Goal: Task Accomplishment & Management: Use online tool/utility

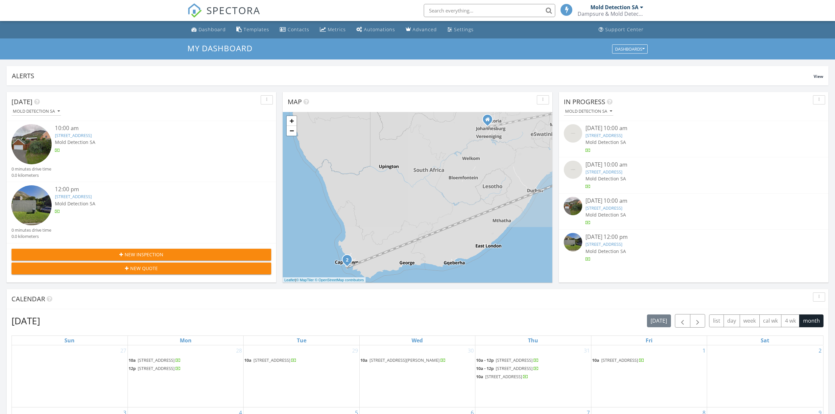
scroll to position [3, 3]
click at [455, 6] on input "text" at bounding box center [489, 10] width 131 height 13
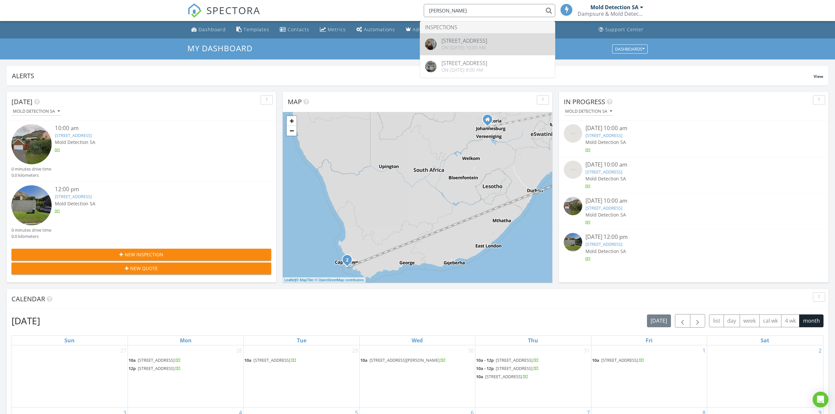
type input "jenna"
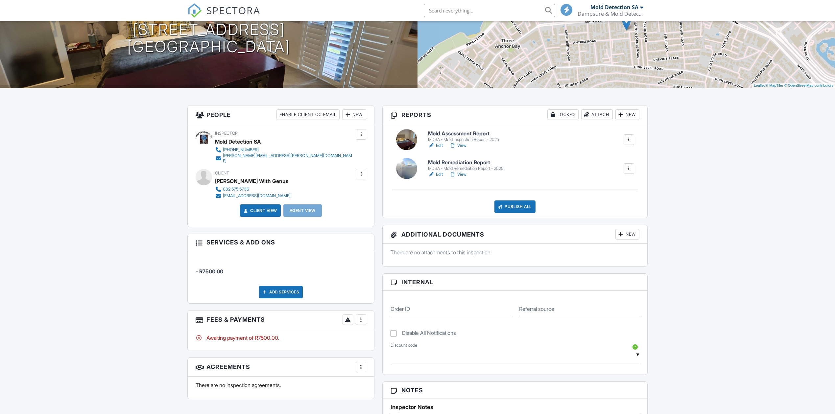
click at [437, 147] on link "Edit" at bounding box center [435, 145] width 15 height 7
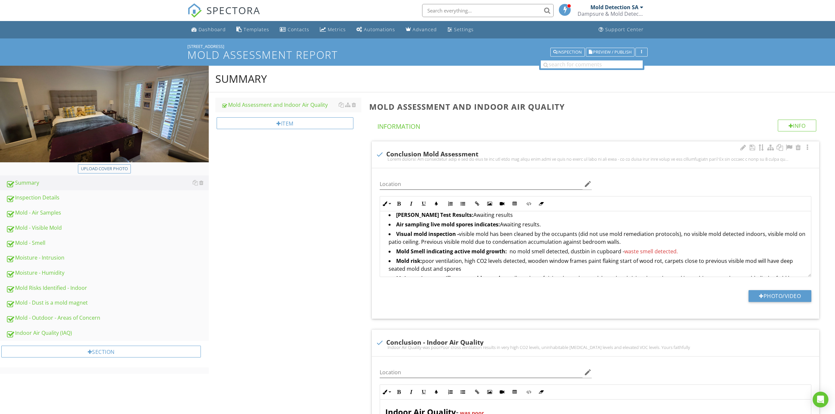
scroll to position [87, 0]
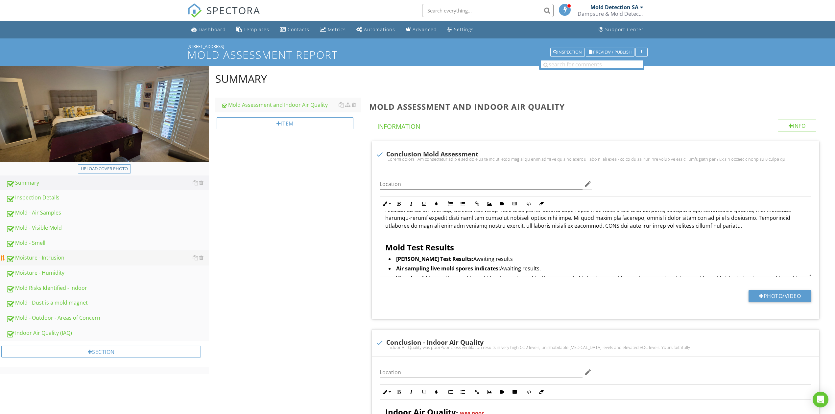
click at [57, 255] on div "Moisture - Intrusion" at bounding box center [107, 258] width 203 height 9
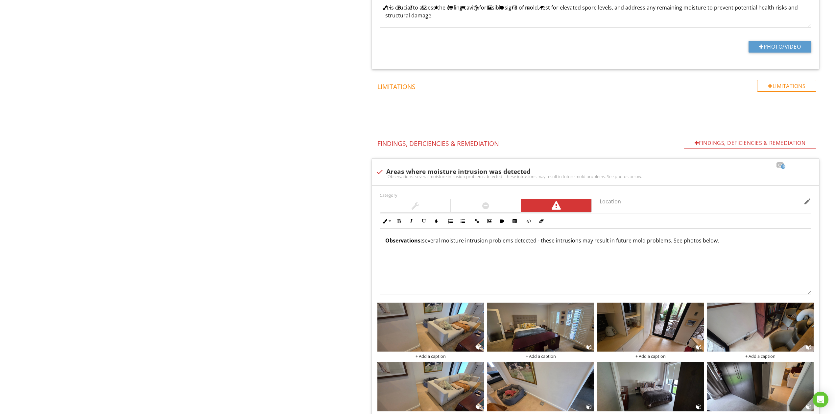
scroll to position [569, 0]
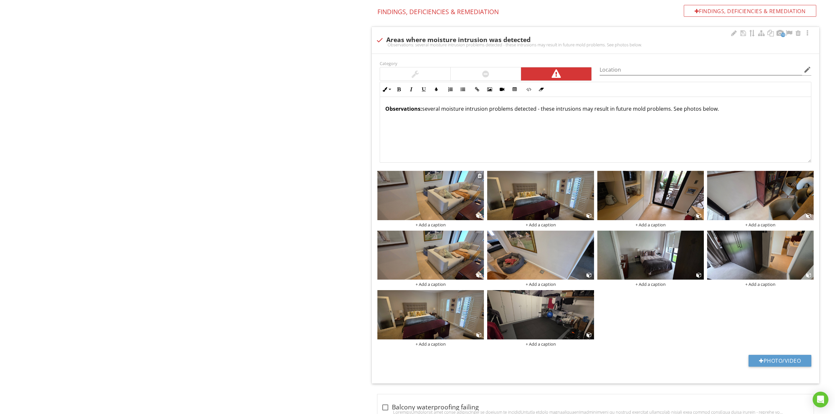
click at [457, 206] on img at bounding box center [430, 195] width 106 height 49
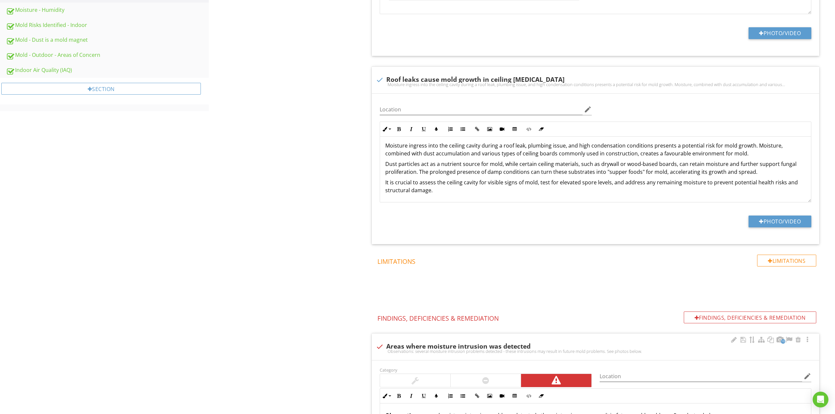
scroll to position [0, 0]
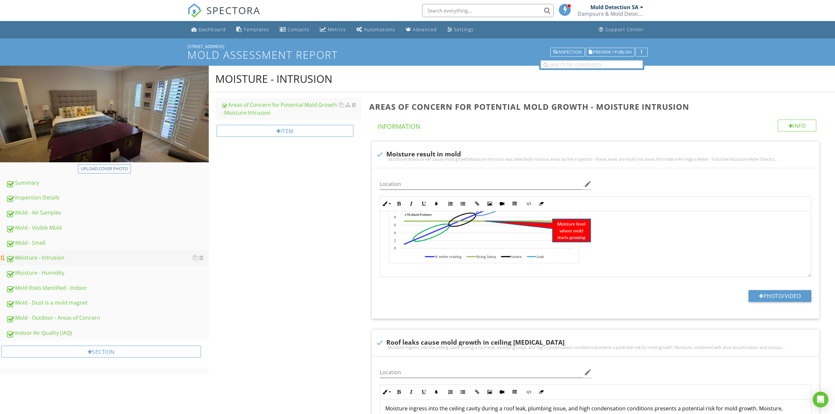
click at [57, 255] on div "Moisture - Intrusion" at bounding box center [107, 258] width 203 height 9
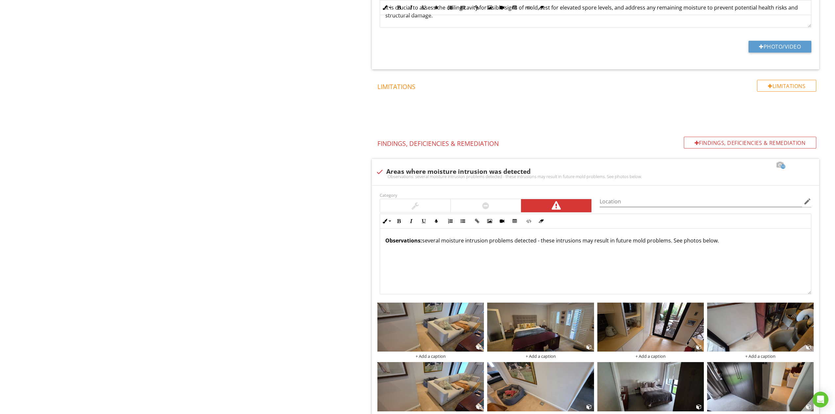
scroll to position [569, 0]
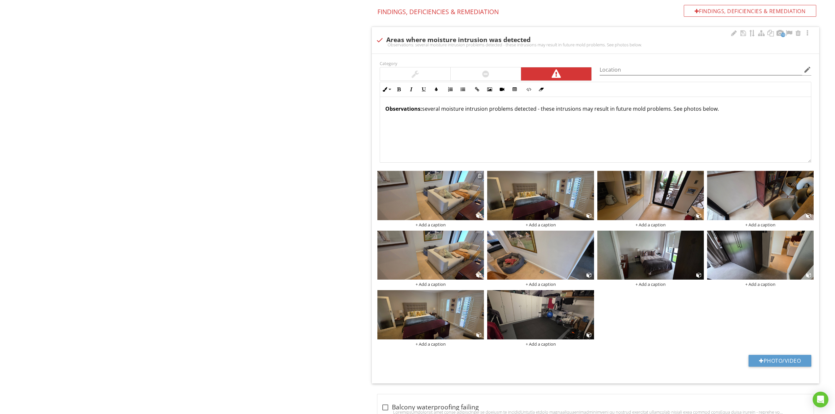
click at [479, 178] on div at bounding box center [479, 175] width 4 height 5
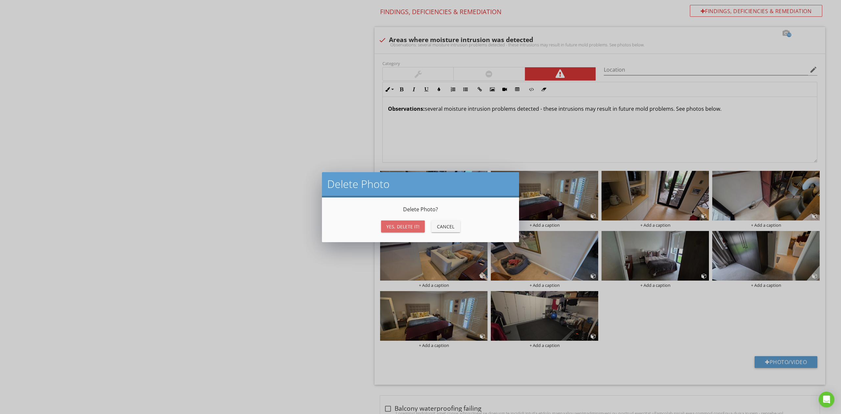
click at [400, 227] on div "Yes, Delete it!" at bounding box center [402, 226] width 33 height 7
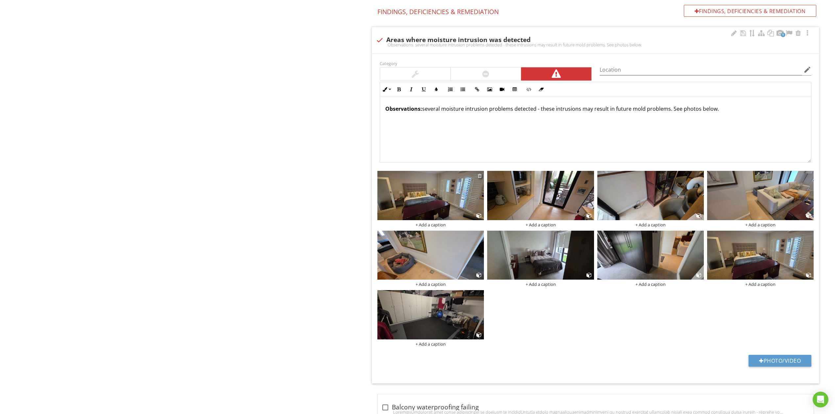
click at [481, 178] on div at bounding box center [479, 175] width 4 height 5
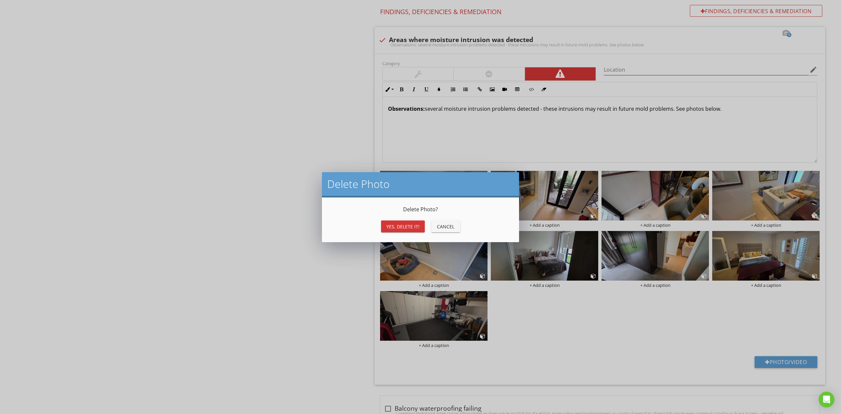
click at [417, 224] on div "Yes, Delete it!" at bounding box center [402, 226] width 33 height 7
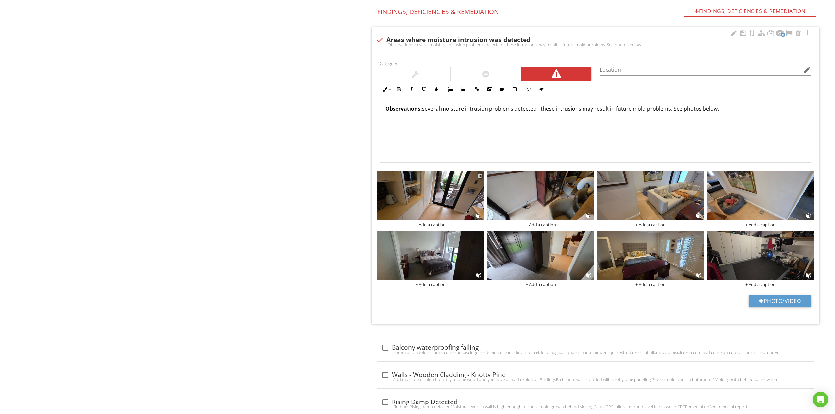
click at [481, 178] on div at bounding box center [479, 175] width 4 height 5
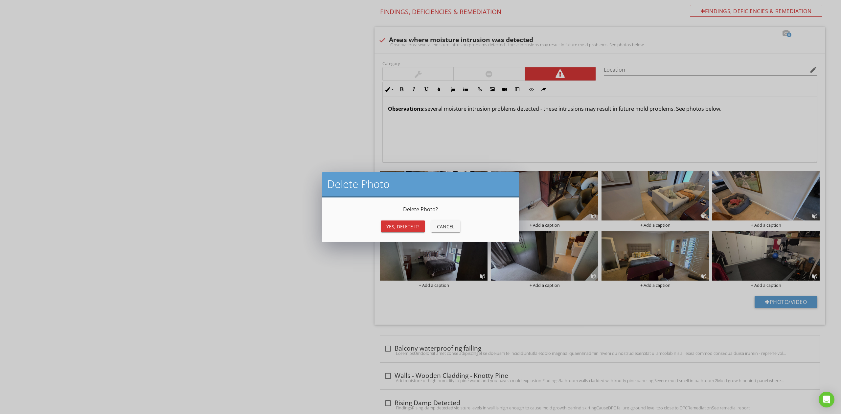
click at [392, 227] on div "Yes, Delete it!" at bounding box center [402, 226] width 33 height 7
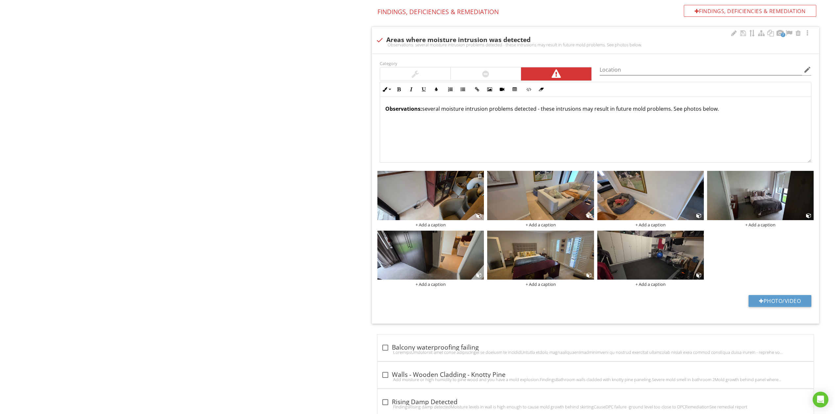
click at [478, 178] on div at bounding box center [479, 175] width 4 height 5
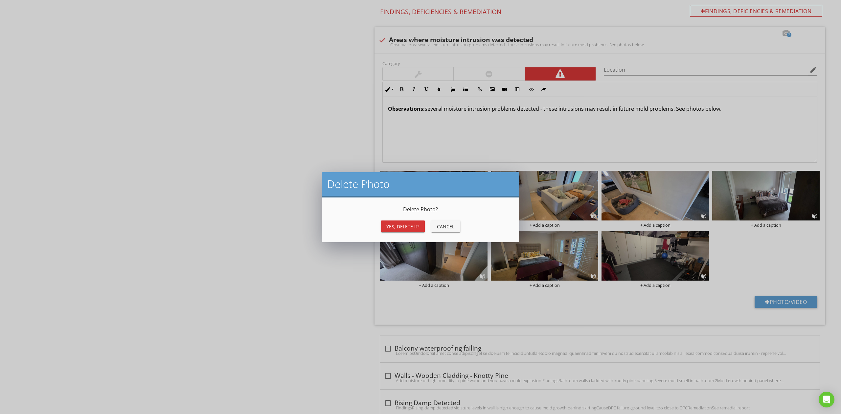
click at [406, 220] on button "Yes, Delete it!" at bounding box center [403, 226] width 44 height 12
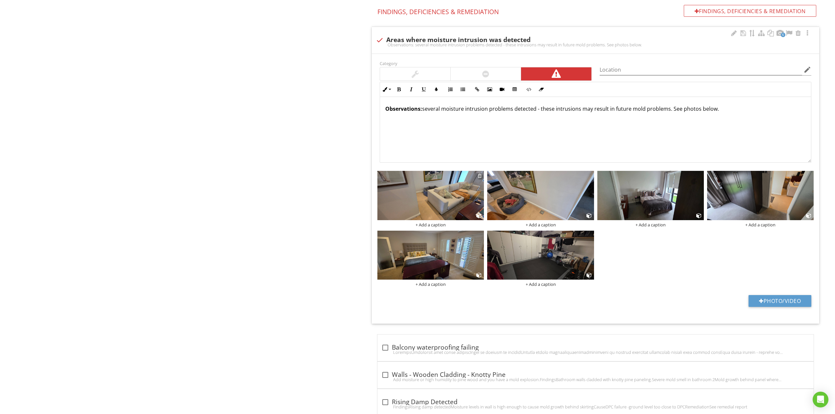
click at [481, 178] on div at bounding box center [479, 175] width 4 height 5
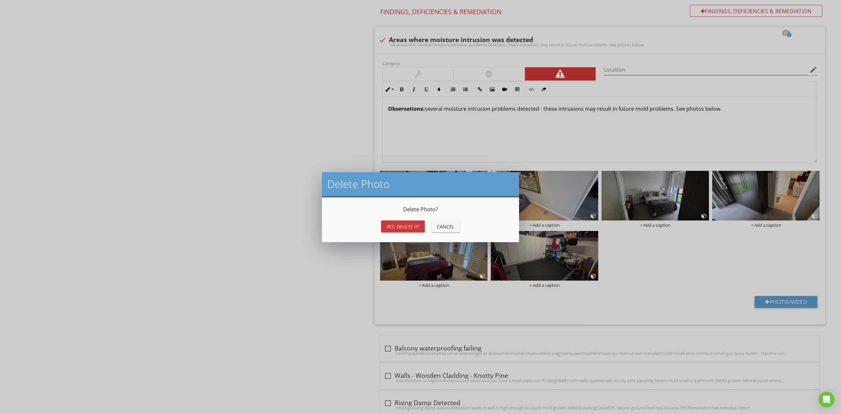
click at [413, 223] on div "Yes, Delete it!" at bounding box center [402, 226] width 33 height 7
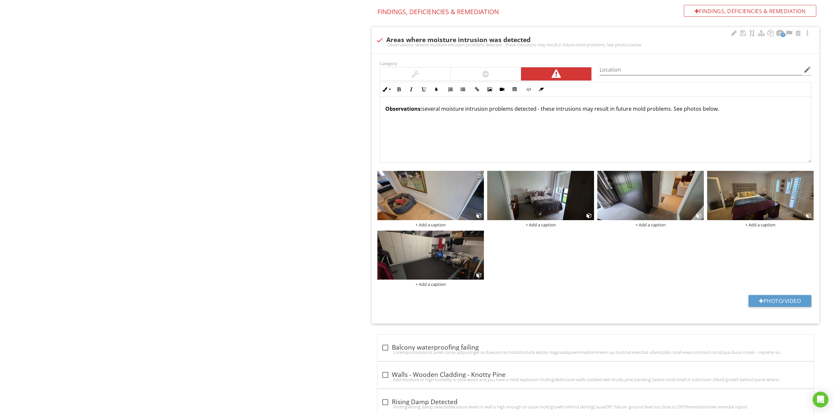
click at [478, 178] on div at bounding box center [479, 175] width 4 height 5
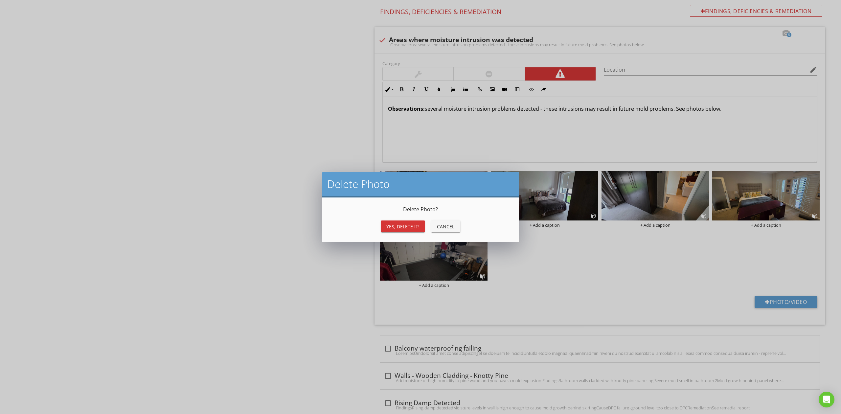
click at [413, 225] on div "Yes, Delete it!" at bounding box center [402, 226] width 33 height 7
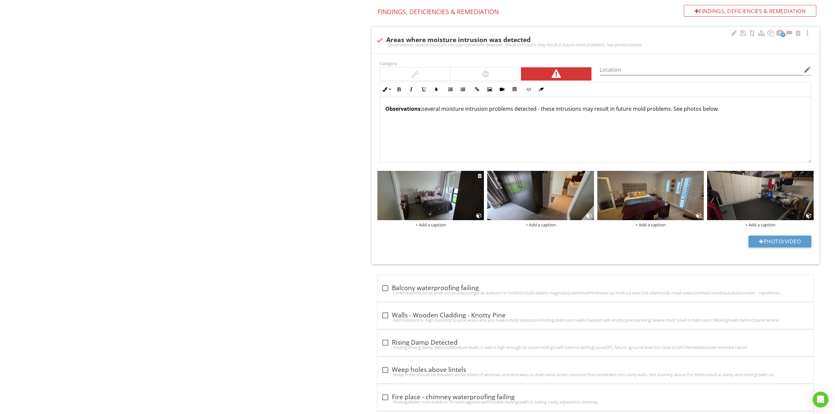
click at [480, 180] on div at bounding box center [479, 176] width 5 height 8
click at [479, 177] on div at bounding box center [479, 175] width 4 height 5
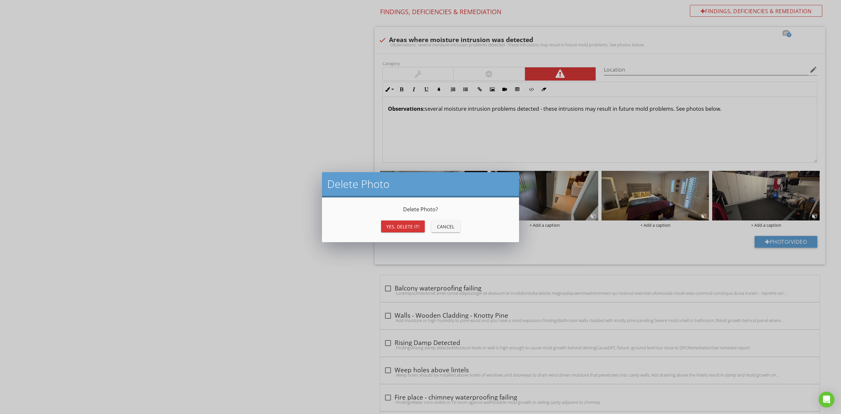
click at [411, 219] on div "Yes, Delete it! Cancel" at bounding box center [420, 227] width 181 height 16
click at [410, 223] on div "Yes, Delete it!" at bounding box center [402, 226] width 33 height 7
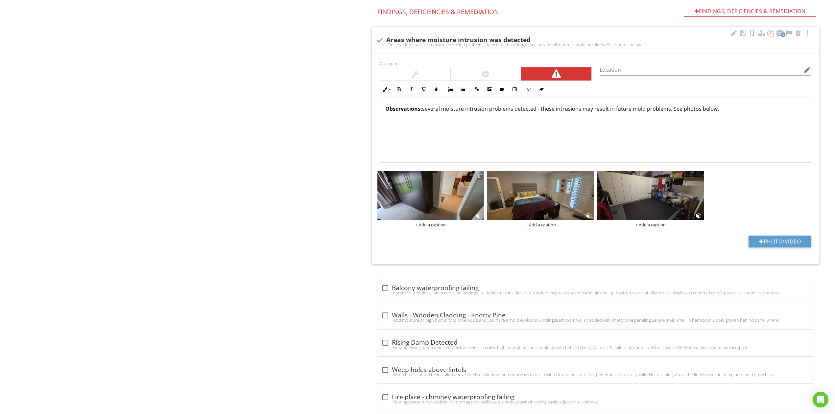
click at [478, 178] on div at bounding box center [479, 175] width 4 height 5
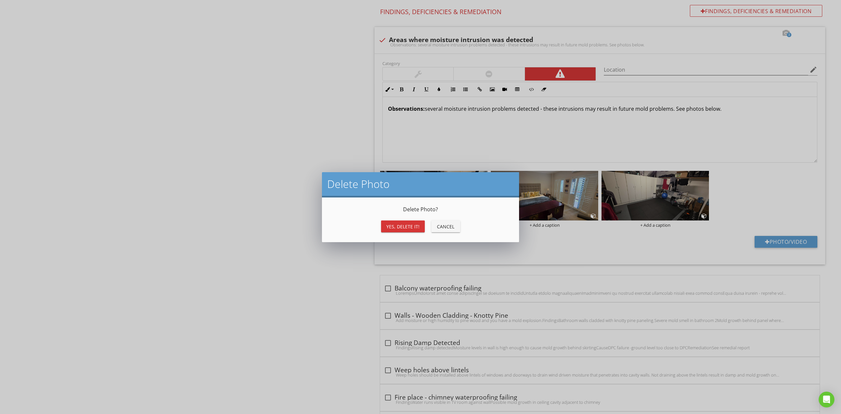
click at [420, 225] on button "Yes, Delete it!" at bounding box center [403, 226] width 44 height 12
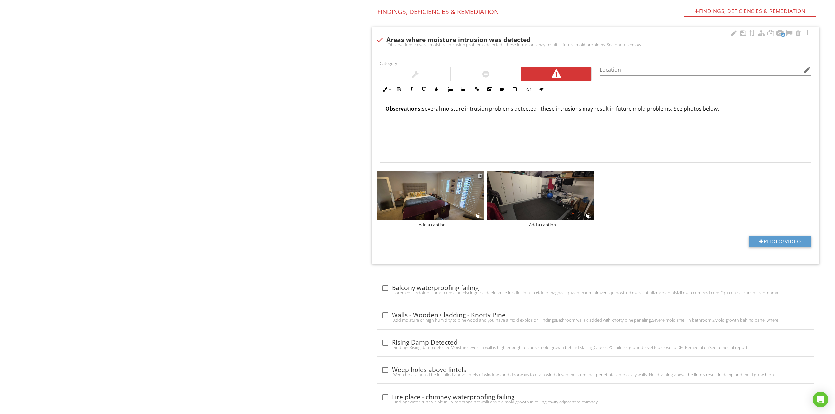
click at [481, 178] on div at bounding box center [479, 175] width 4 height 5
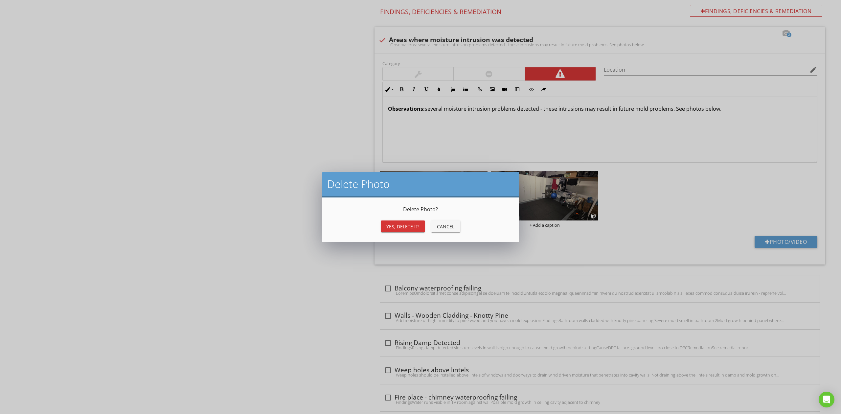
click at [408, 226] on div "Yes, Delete it!" at bounding box center [402, 226] width 33 height 7
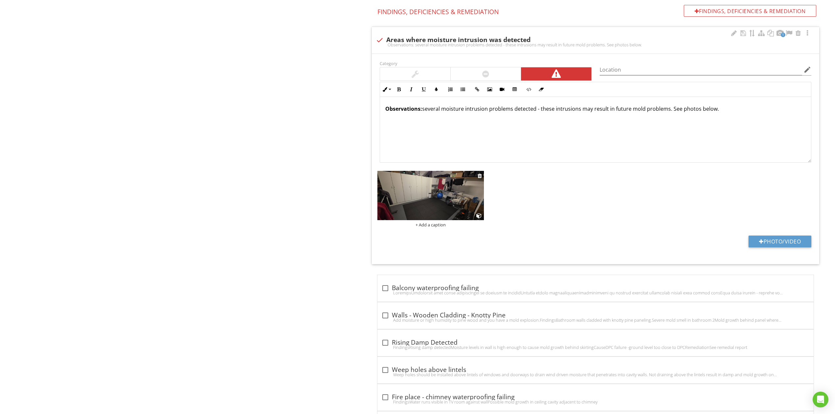
click at [456, 204] on img at bounding box center [430, 195] width 106 height 49
click at [480, 177] on div at bounding box center [479, 175] width 4 height 5
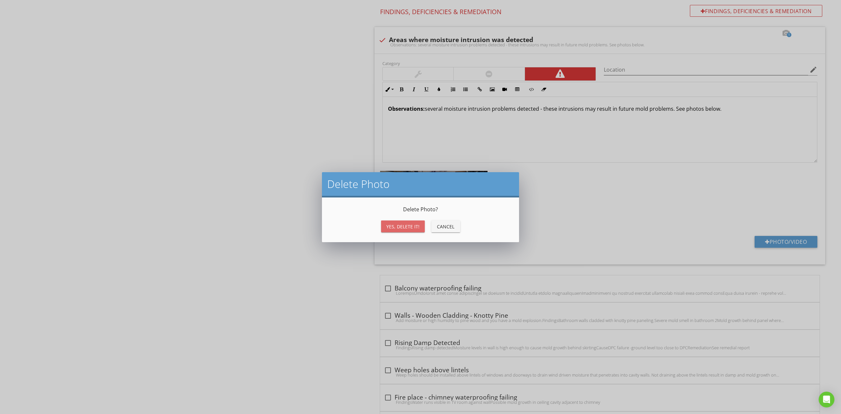
click at [418, 225] on div "Yes, Delete it!" at bounding box center [402, 226] width 33 height 7
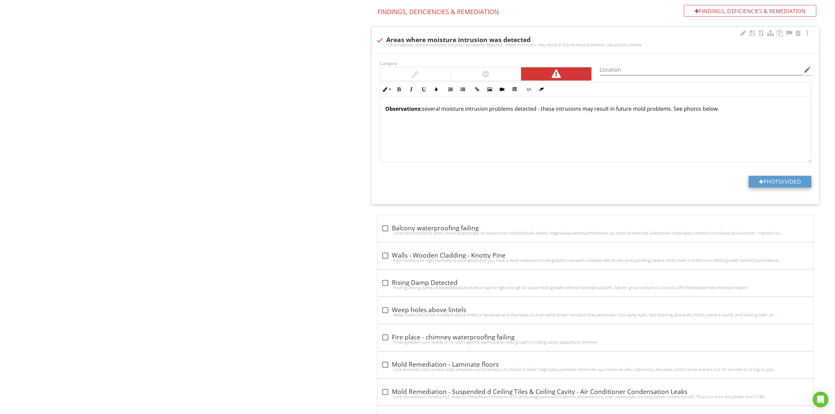
click at [757, 182] on button "Photo/Video" at bounding box center [779, 182] width 63 height 12
type input "C:\fakepath\Screenshot 2025-08-24 205532.png"
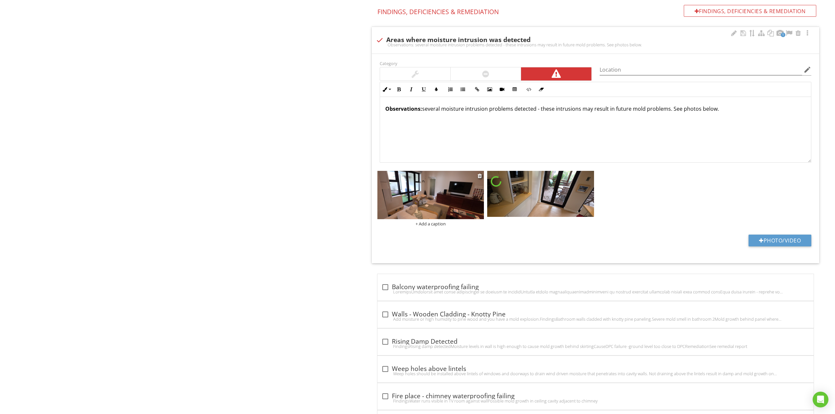
click at [442, 195] on img at bounding box center [430, 195] width 106 height 48
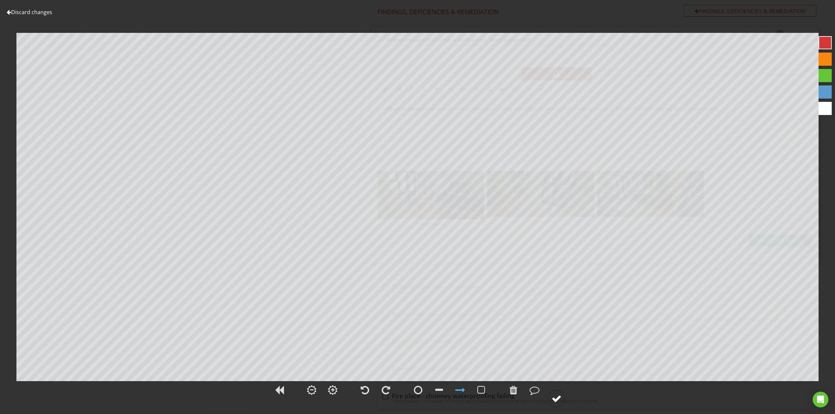
click at [557, 399] on div at bounding box center [556, 399] width 10 height 10
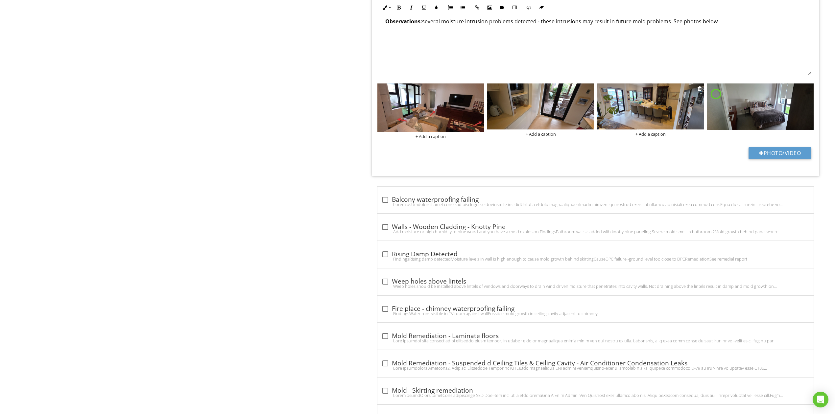
scroll to position [613, 0]
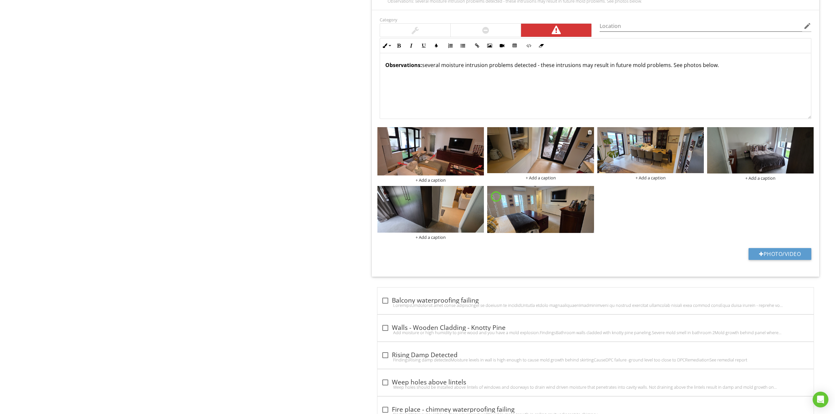
click at [563, 155] on img at bounding box center [540, 150] width 106 height 46
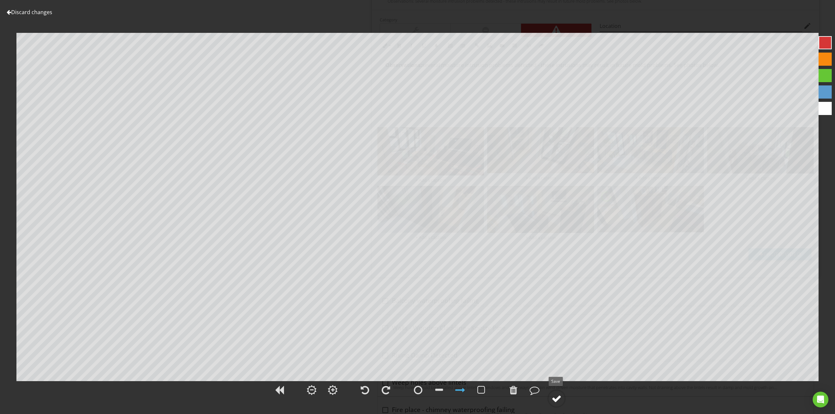
click at [561, 401] on div at bounding box center [556, 399] width 10 height 10
click at [556, 399] on div at bounding box center [556, 399] width 10 height 10
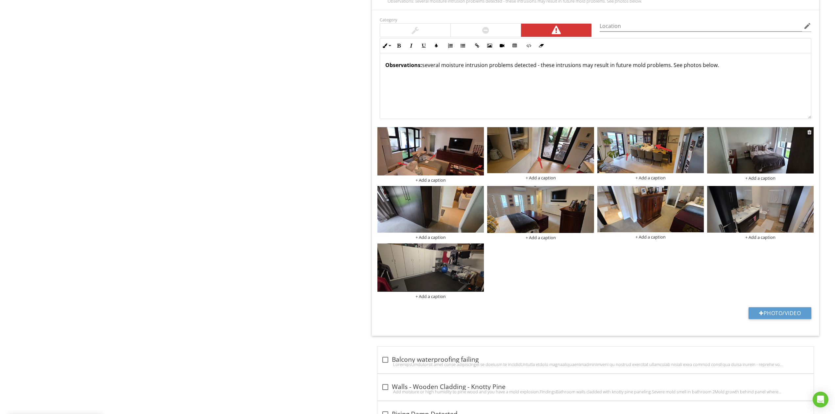
click at [761, 161] on img at bounding box center [760, 150] width 106 height 47
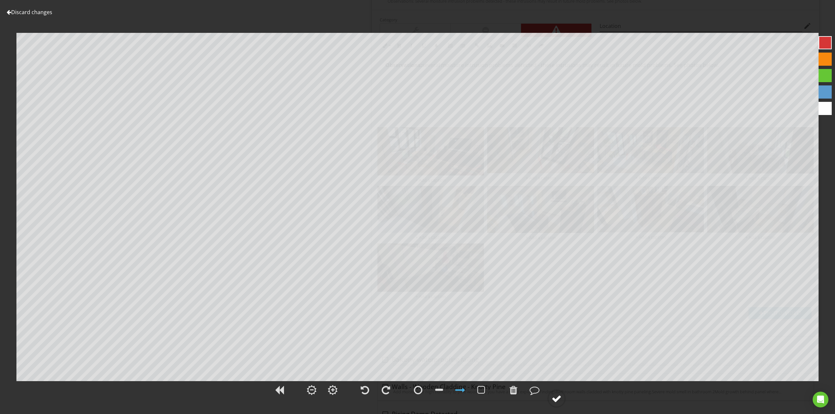
click at [559, 400] on div at bounding box center [556, 399] width 10 height 10
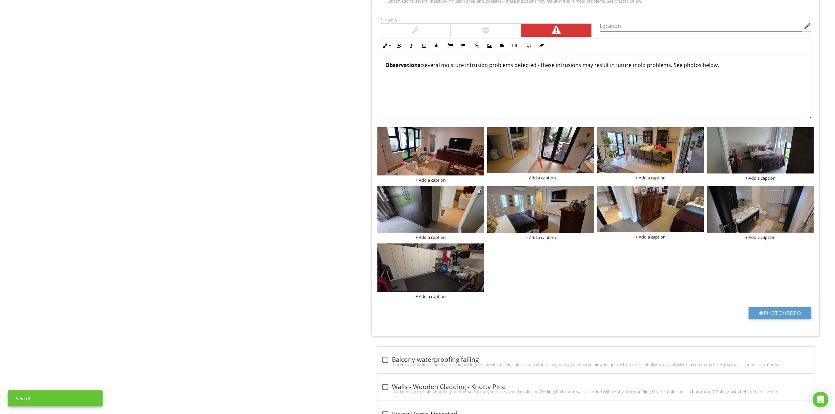
click at [443, 221] on img at bounding box center [430, 209] width 106 height 47
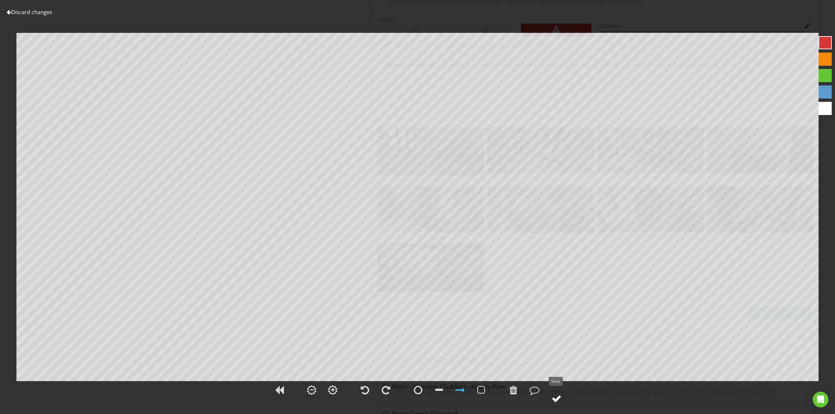
click at [554, 395] on div at bounding box center [556, 399] width 10 height 10
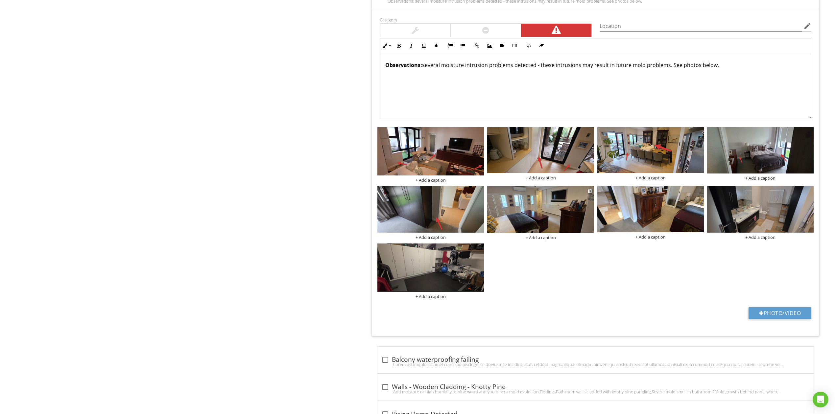
click at [542, 221] on img at bounding box center [540, 209] width 106 height 47
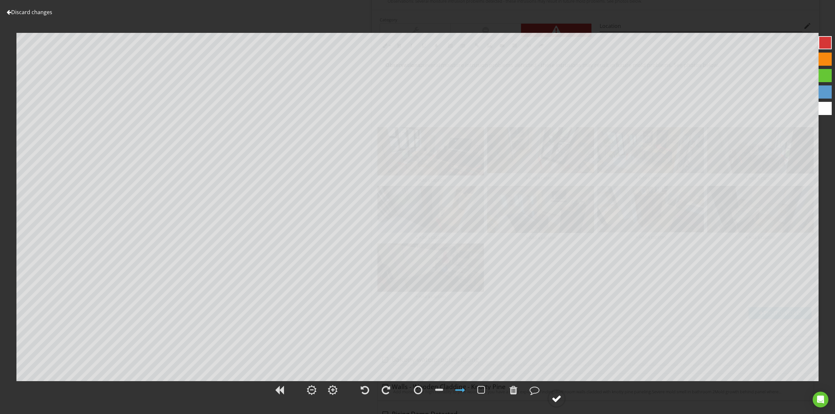
click at [560, 405] on circle at bounding box center [556, 398] width 17 height 17
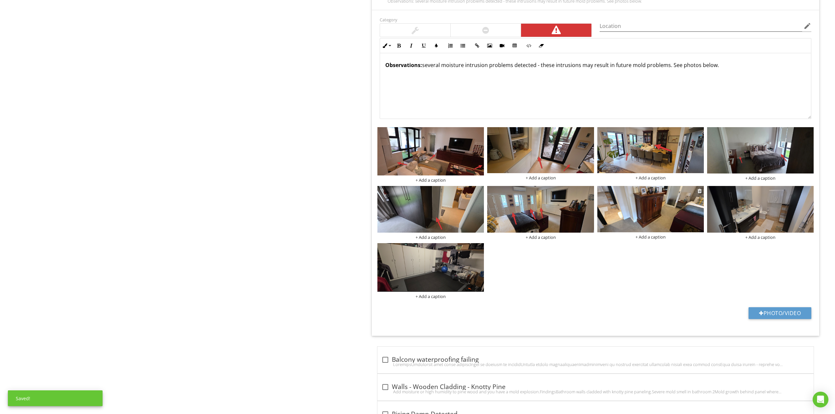
click at [671, 213] on img at bounding box center [650, 209] width 106 height 46
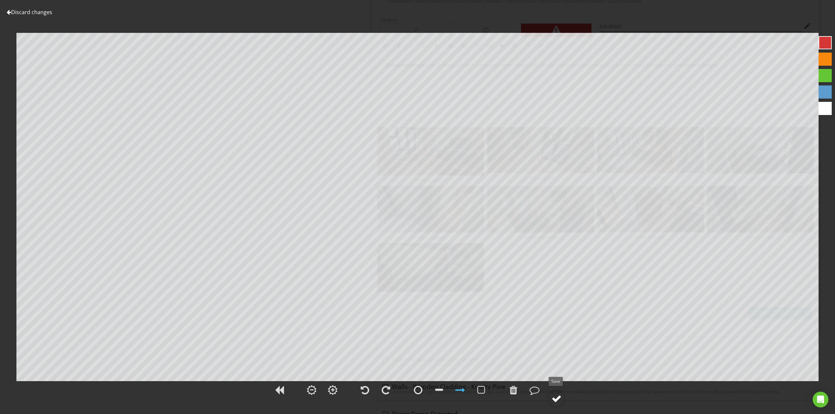
click at [555, 396] on div at bounding box center [556, 399] width 10 height 10
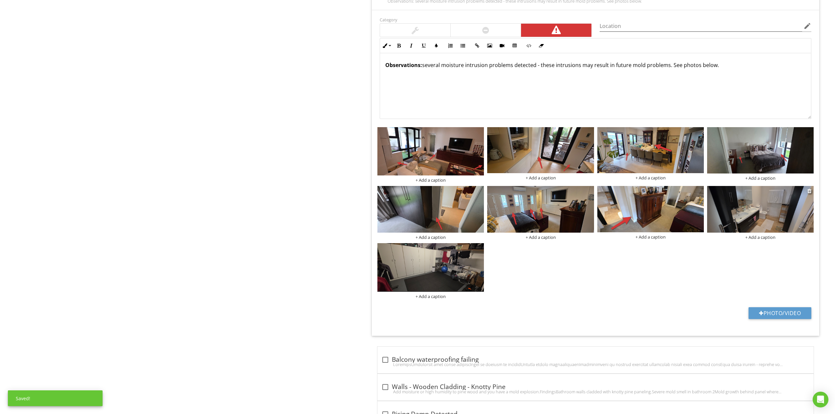
click at [752, 211] on img at bounding box center [760, 209] width 106 height 47
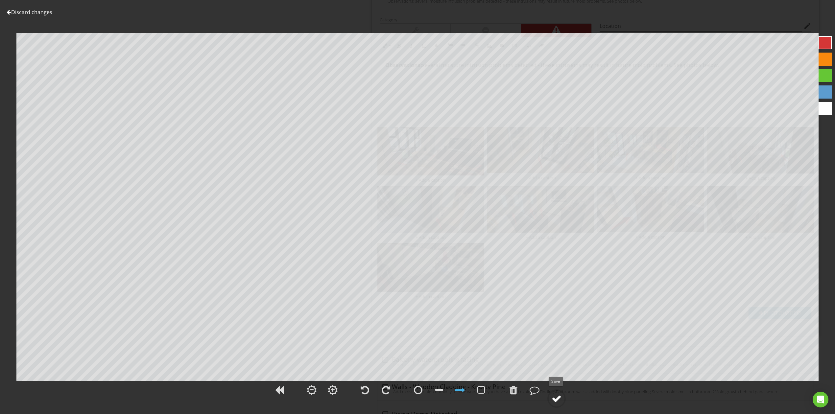
click at [555, 395] on div at bounding box center [556, 399] width 10 height 10
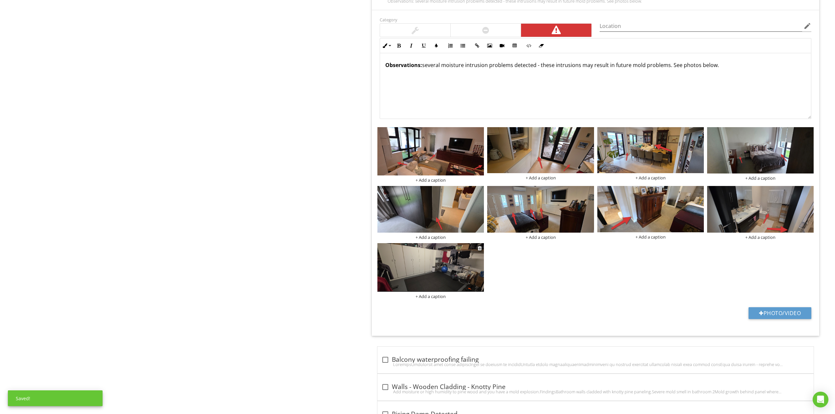
click at [448, 276] on img at bounding box center [430, 267] width 106 height 49
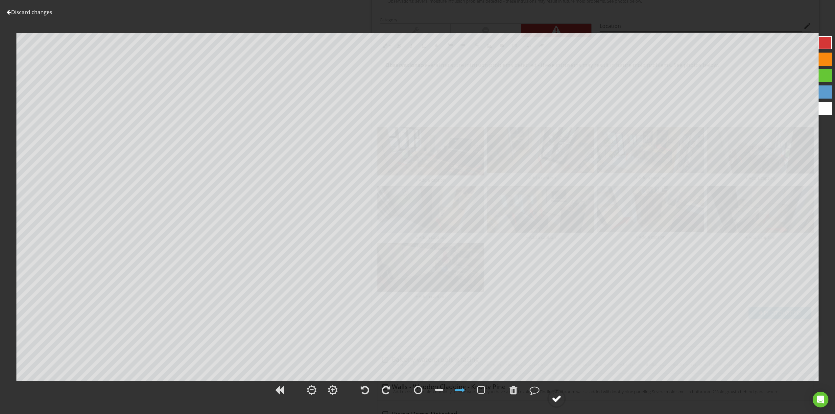
click at [559, 405] on circle at bounding box center [556, 398] width 17 height 17
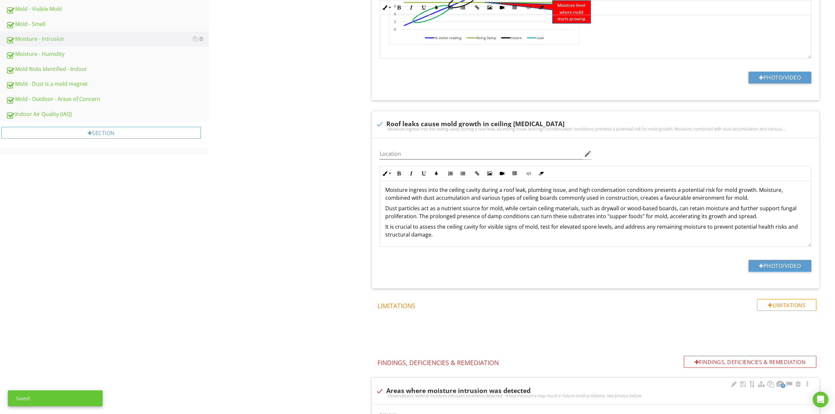
scroll to position [87, 0]
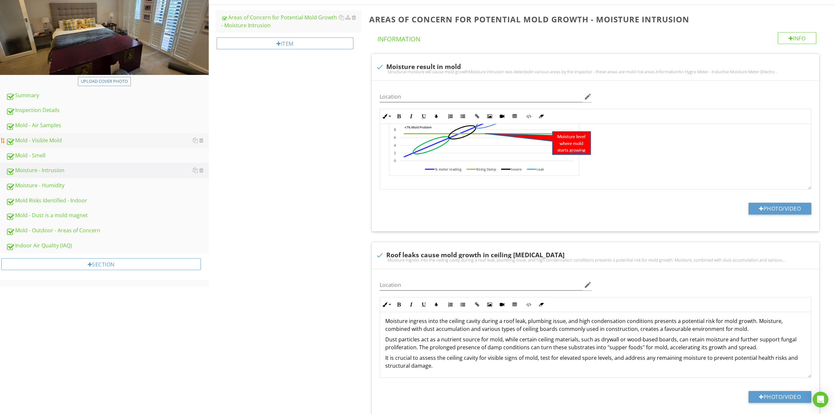
click at [53, 141] on div "Mold - Visible Mold" at bounding box center [107, 140] width 203 height 9
type textarea "<p><strong><span style="color: rgb(0, 0, 0);"><span style="font-size: 1.5rem; l…"
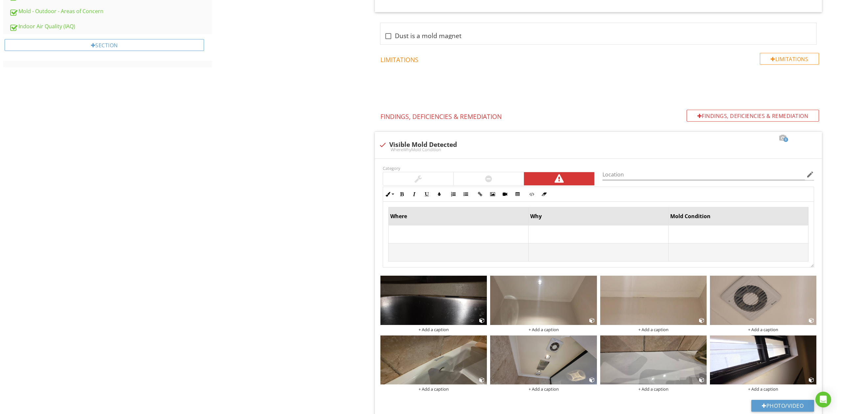
scroll to position [394, 0]
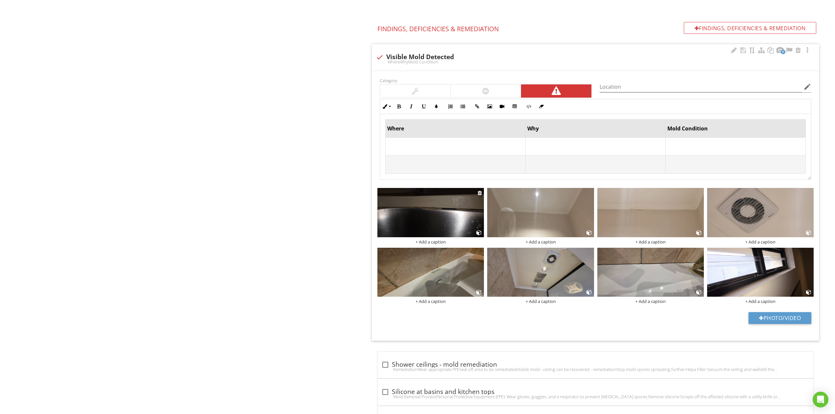
click at [465, 220] on img at bounding box center [430, 212] width 106 height 49
click at [479, 195] on div at bounding box center [479, 192] width 4 height 5
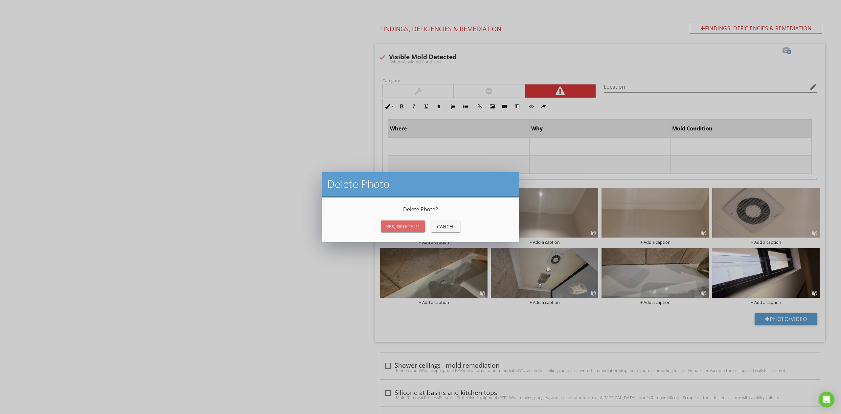
click at [405, 229] on div "Yes, Delete it!" at bounding box center [402, 226] width 33 height 7
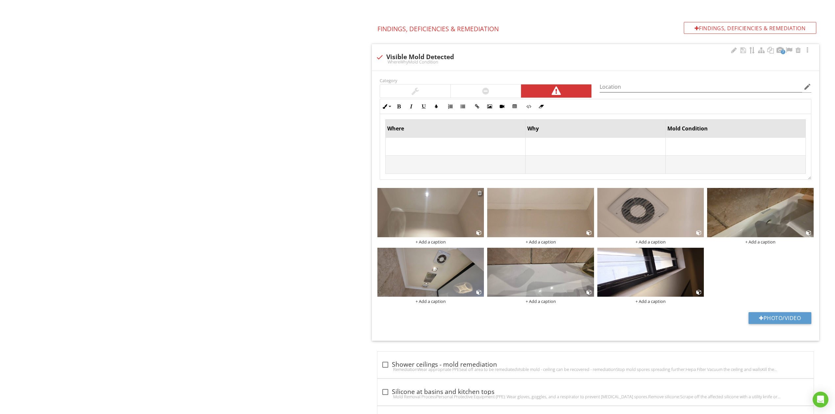
click at [478, 196] on div at bounding box center [479, 192] width 4 height 5
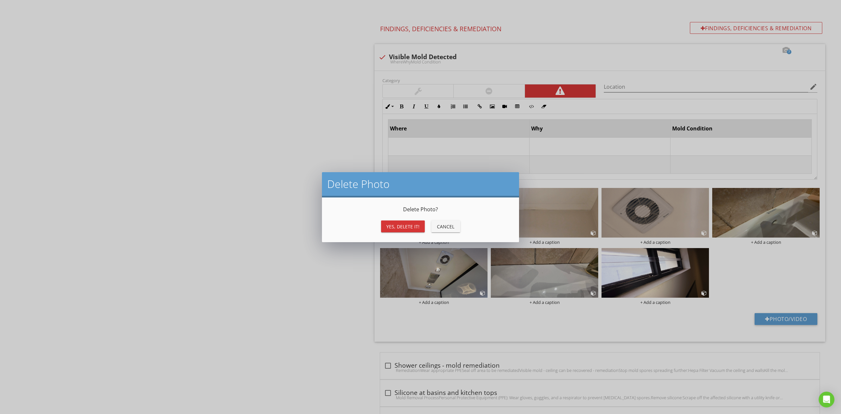
click at [419, 225] on div "Yes, Delete it!" at bounding box center [402, 226] width 33 height 7
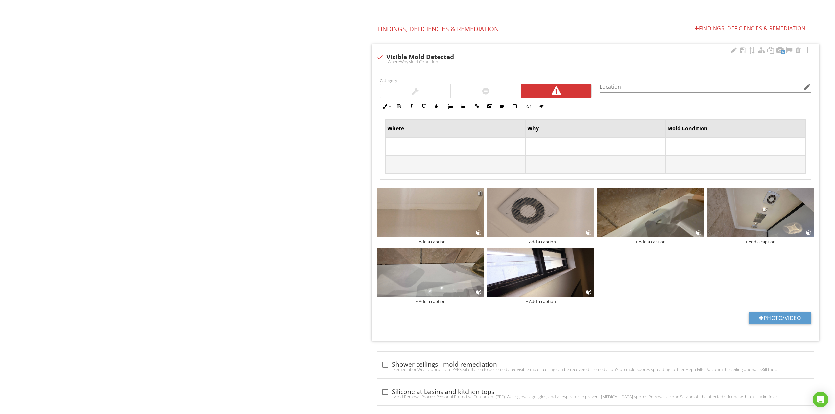
click at [477, 196] on div at bounding box center [479, 192] width 4 height 5
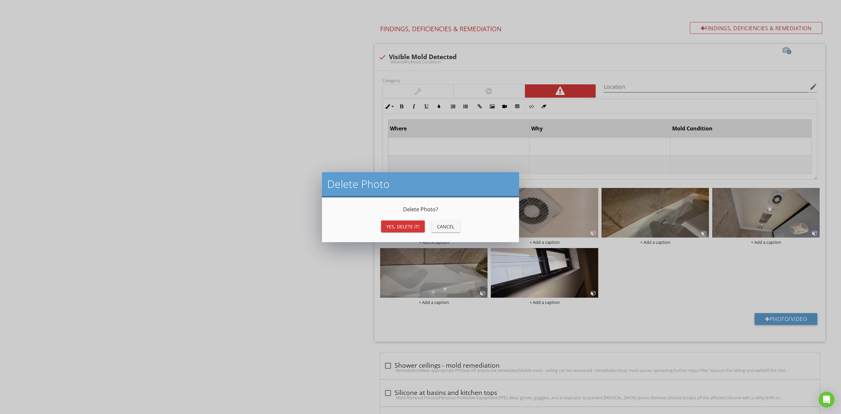
click at [421, 223] on button "Yes, Delete it!" at bounding box center [403, 226] width 44 height 12
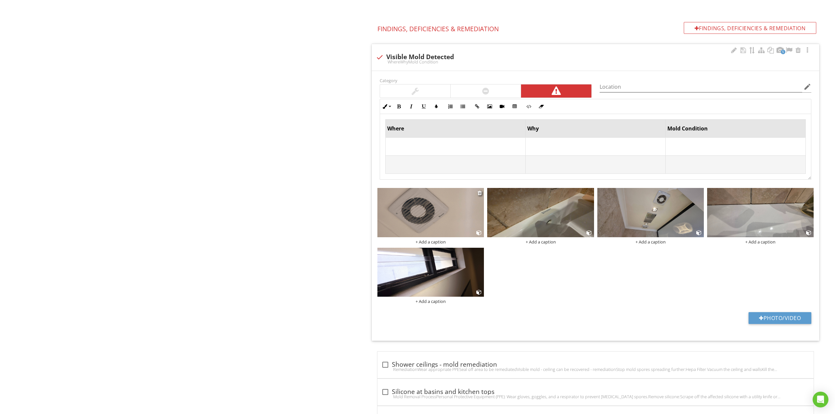
click at [482, 194] on div at bounding box center [479, 193] width 5 height 8
click at [480, 195] on div at bounding box center [479, 192] width 4 height 5
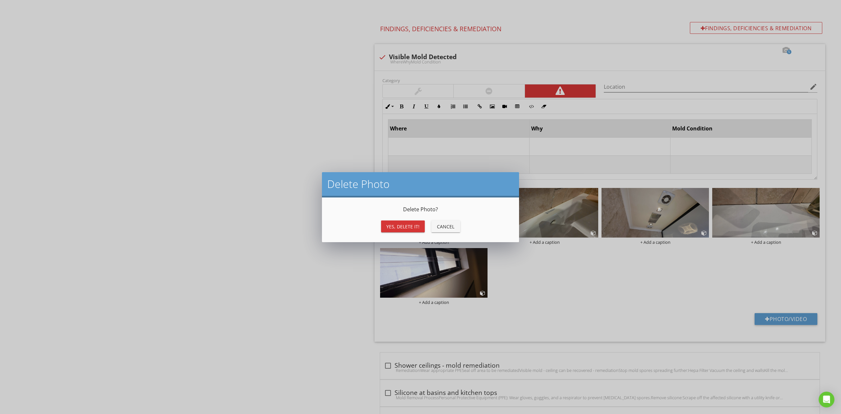
click at [414, 224] on div "Yes, Delete it!" at bounding box center [402, 226] width 33 height 7
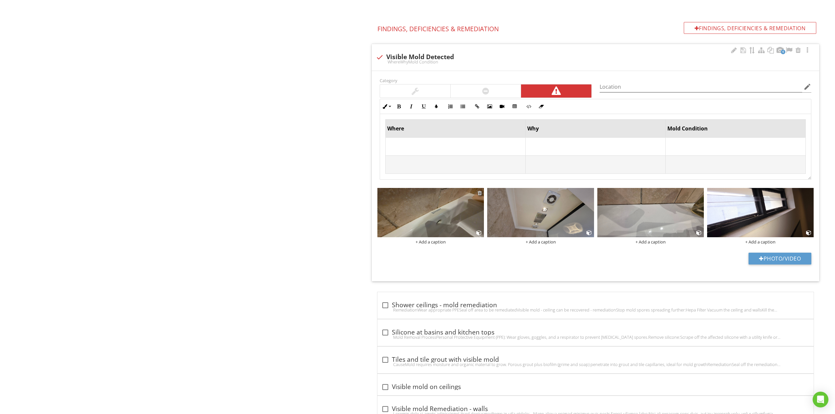
click at [481, 195] on div at bounding box center [479, 192] width 4 height 5
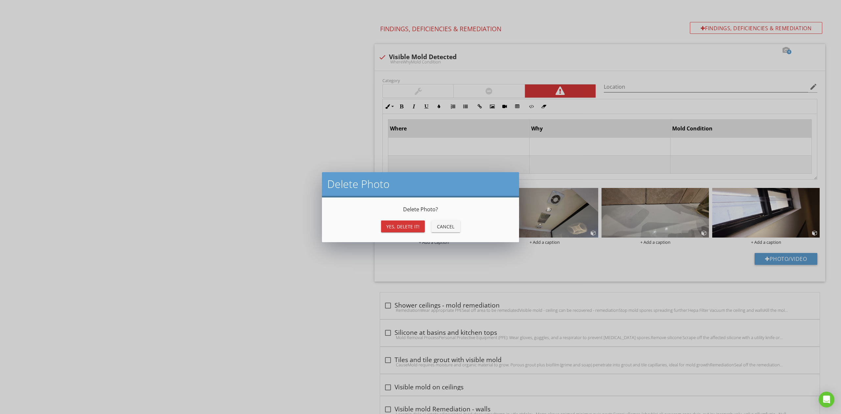
click at [417, 224] on div "Yes, Delete it!" at bounding box center [402, 226] width 33 height 7
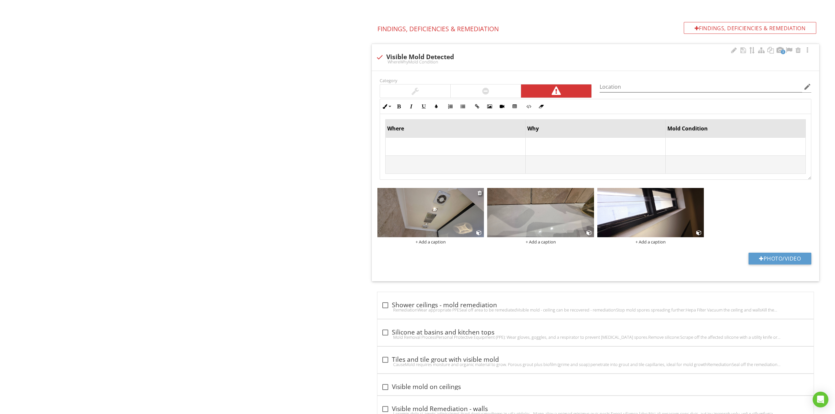
click at [482, 196] on div at bounding box center [479, 193] width 5 height 8
click at [481, 196] on div at bounding box center [479, 192] width 4 height 5
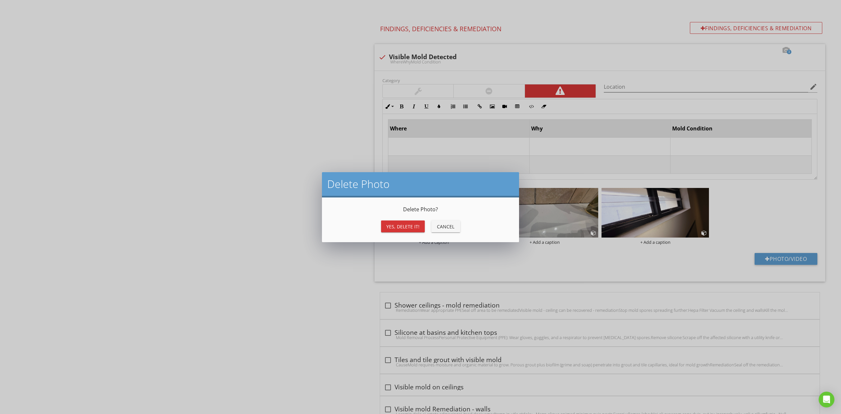
click at [415, 222] on button "Yes, Delete it!" at bounding box center [403, 226] width 44 height 12
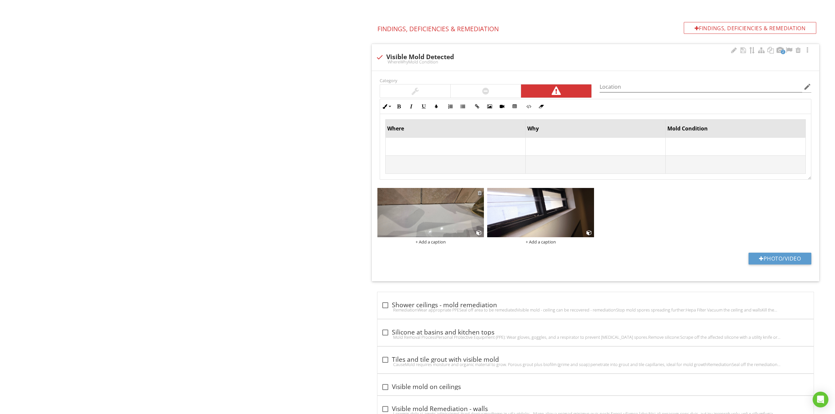
click at [480, 196] on div at bounding box center [479, 192] width 4 height 5
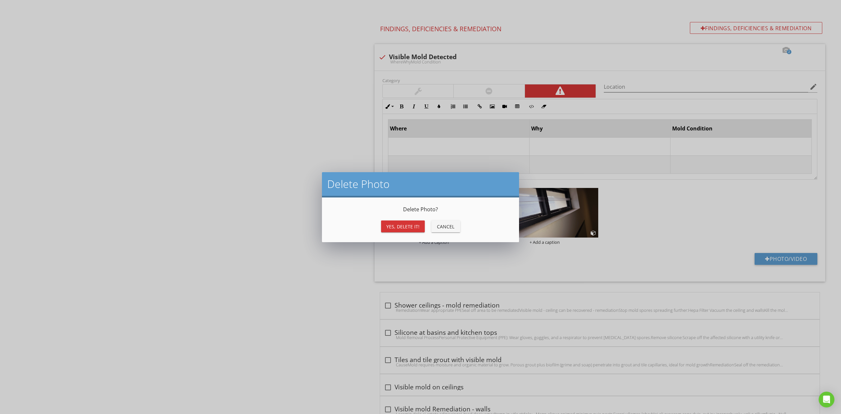
click at [413, 225] on div "Yes, Delete it!" at bounding box center [402, 226] width 33 height 7
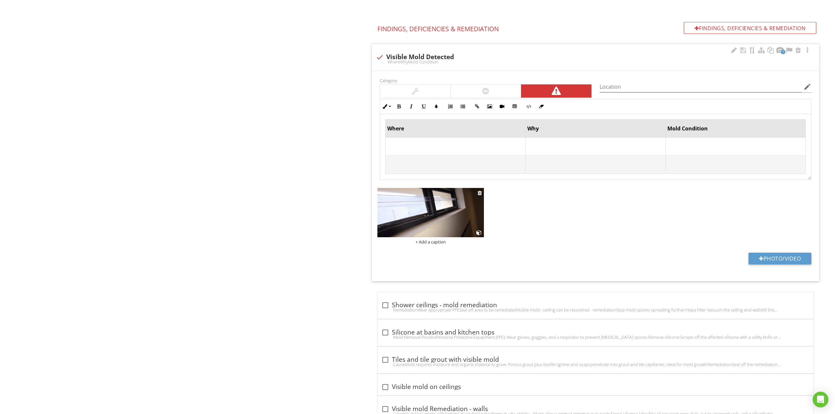
click at [482, 195] on div at bounding box center [479, 193] width 5 height 8
click at [481, 194] on div at bounding box center [479, 192] width 4 height 5
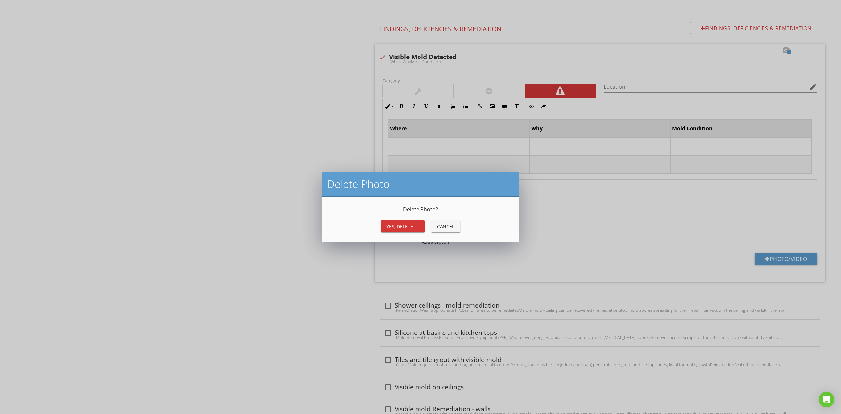
click at [413, 223] on div "Yes, Delete it!" at bounding box center [402, 226] width 33 height 7
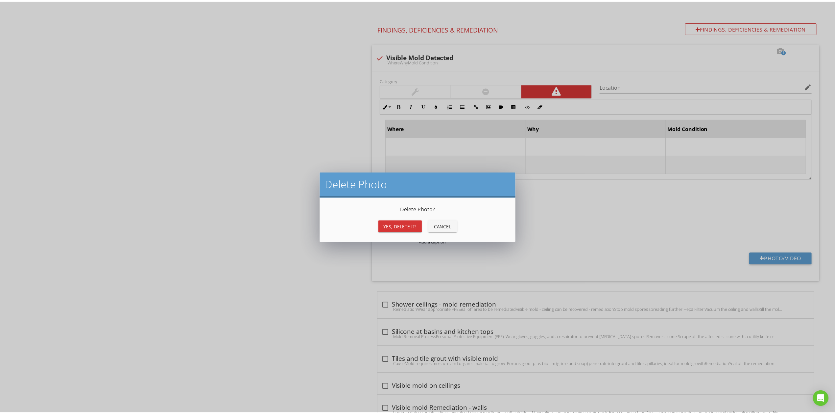
scroll to position [362, 0]
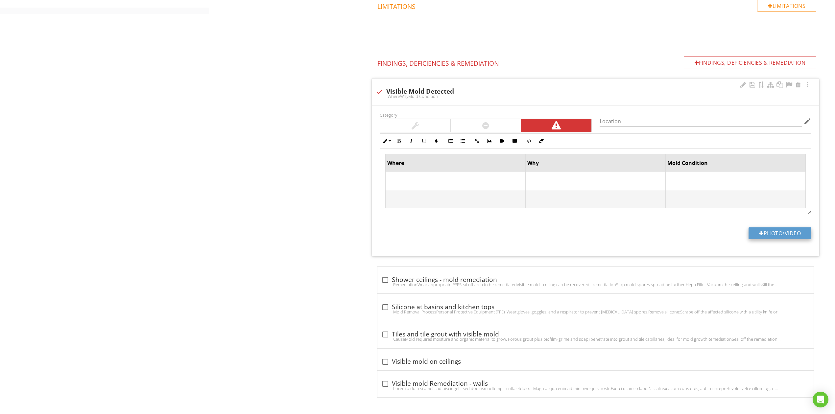
click at [760, 234] on div at bounding box center [761, 233] width 5 height 5
type input "C:\fakepath\Screenshot 2025-08-27 204554.png"
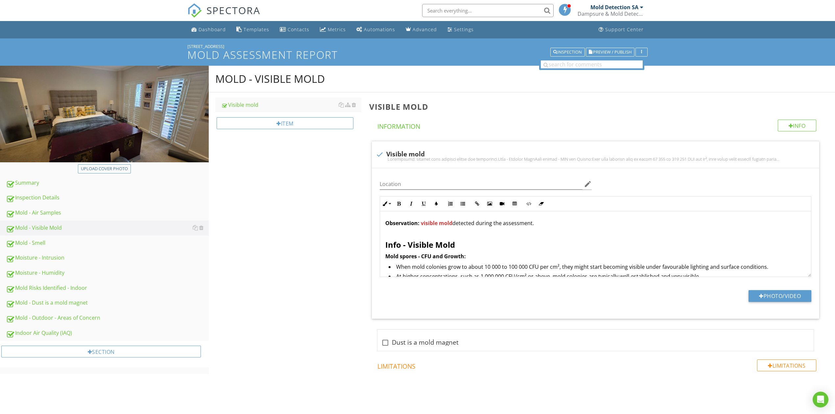
scroll to position [362, 0]
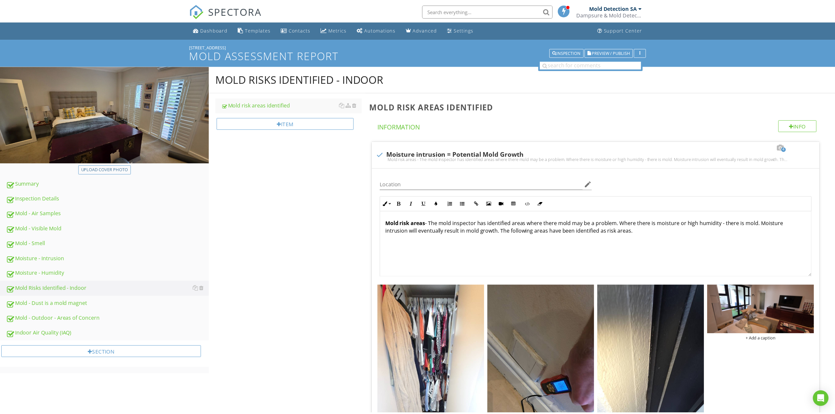
scroll to position [56, 0]
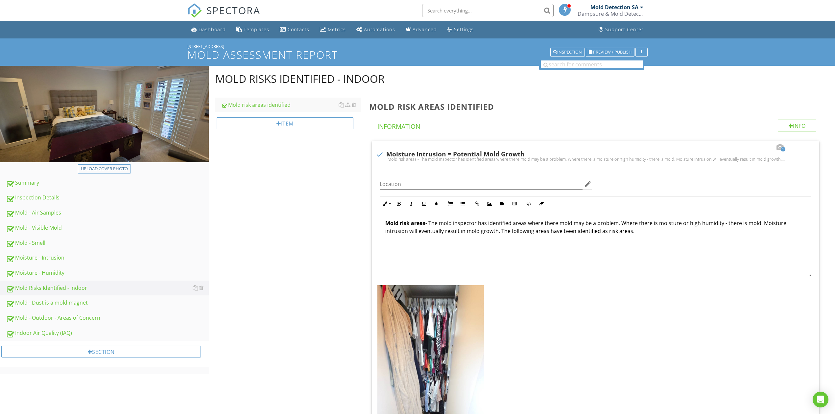
scroll to position [143, 0]
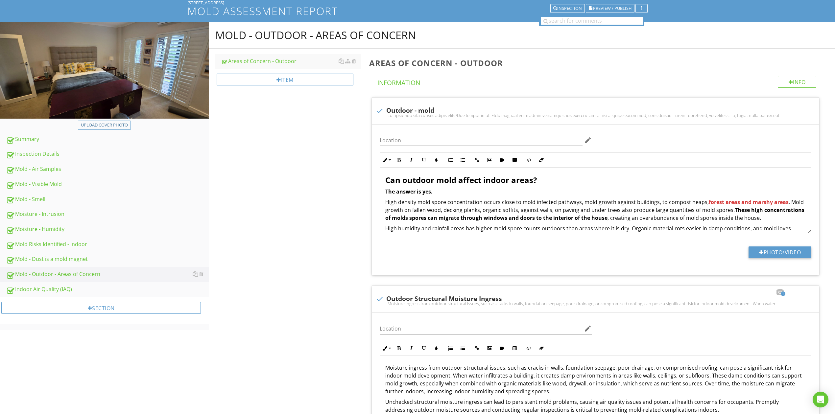
scroll to position [125, 0]
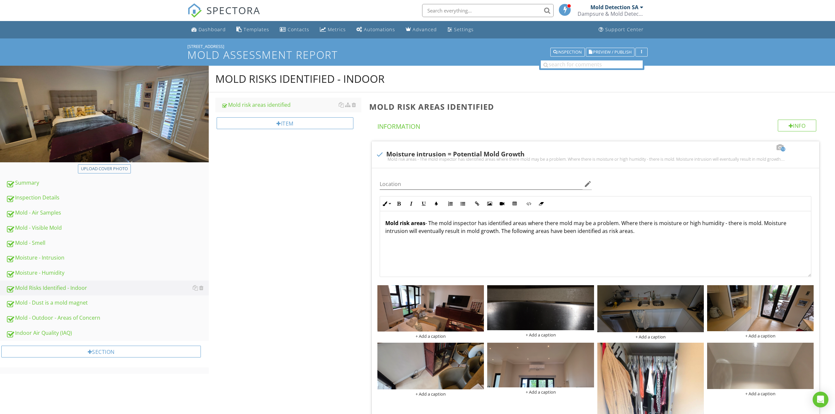
scroll to position [131, 0]
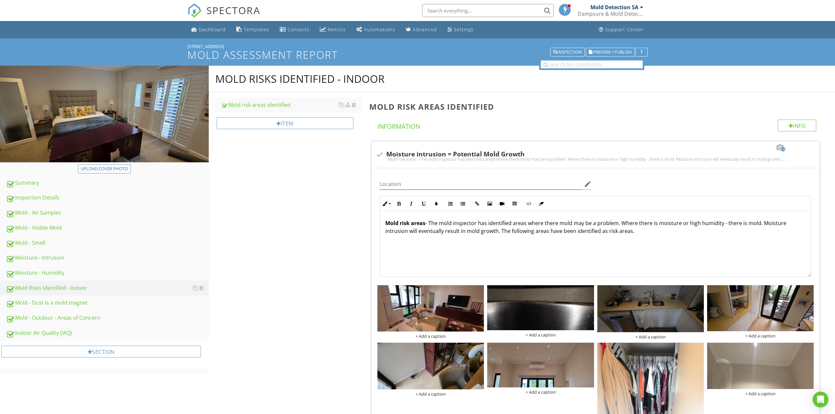
scroll to position [131, 0]
